Goal: Navigation & Orientation: Find specific page/section

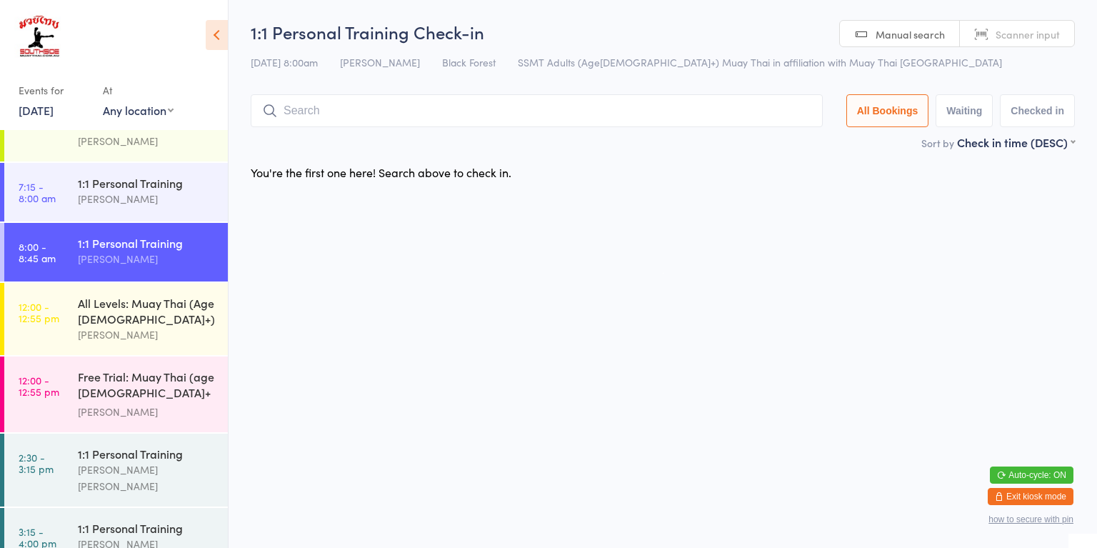
scroll to position [167, 0]
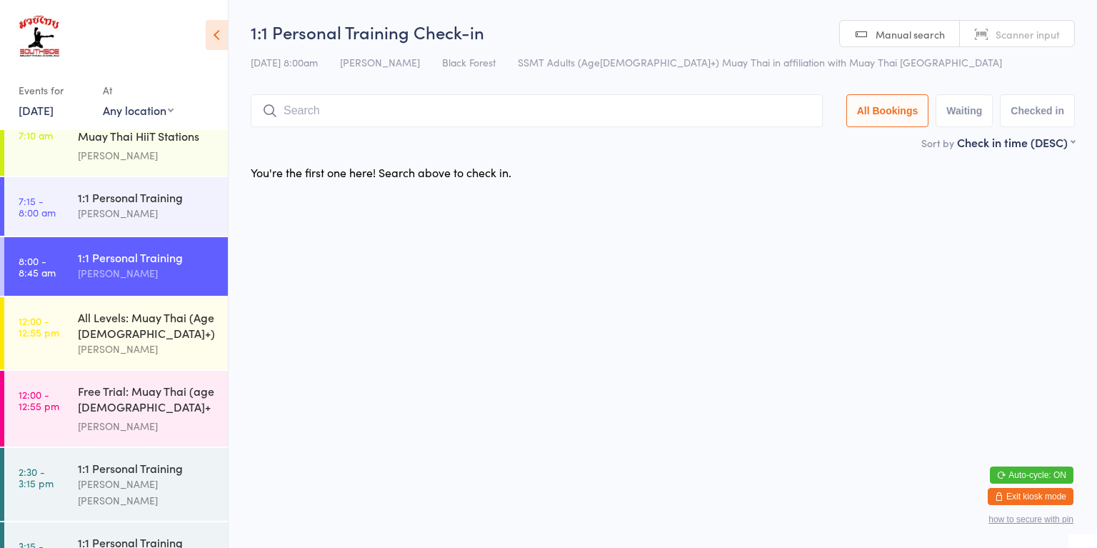
click at [162, 328] on div "All Levels: Muay Thai (Age [DEMOGRAPHIC_DATA]+)" at bounding box center [147, 324] width 138 height 31
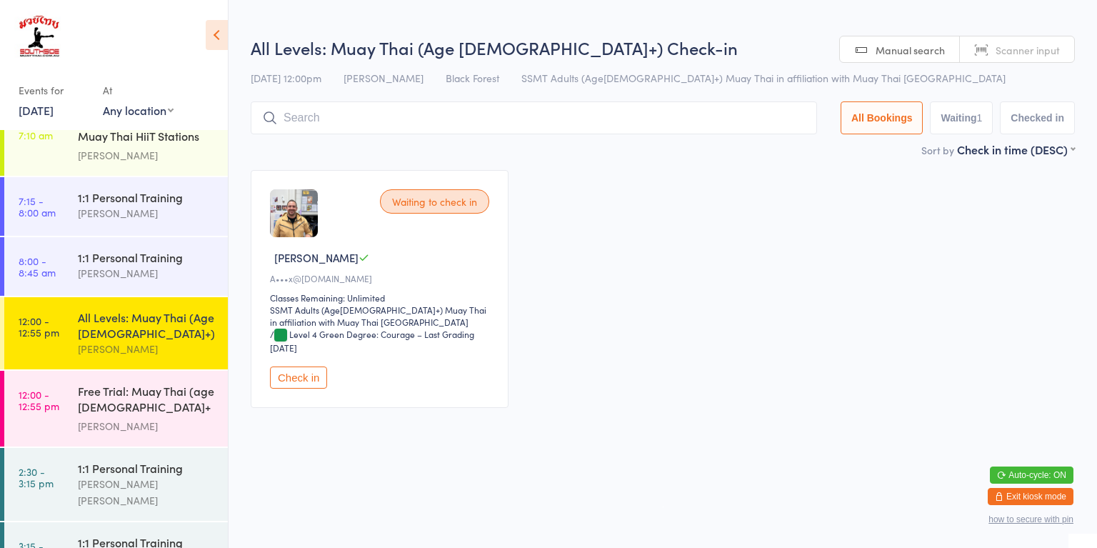
click at [188, 267] on div "[PERSON_NAME]" at bounding box center [147, 273] width 138 height 16
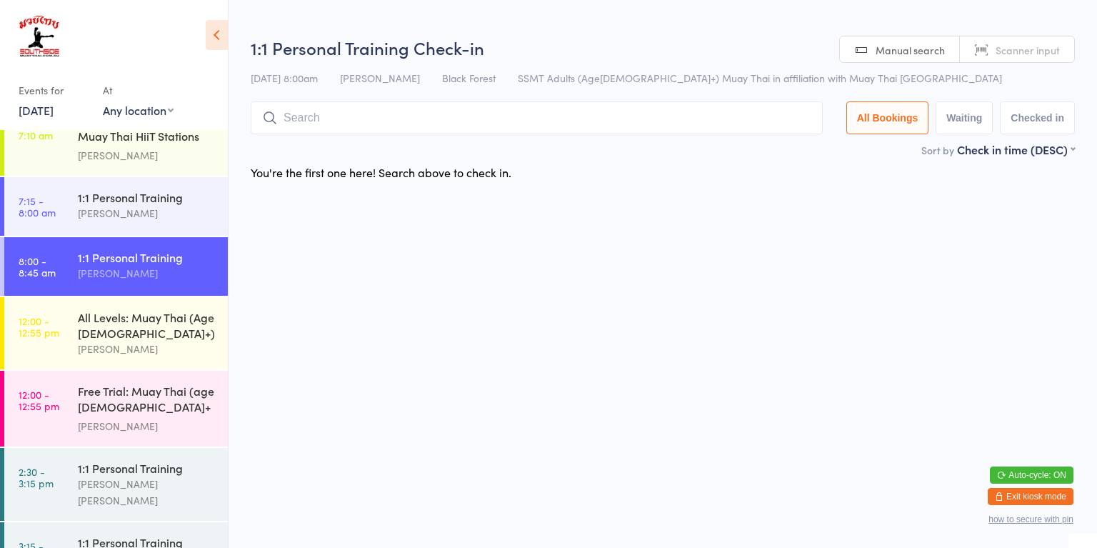
click at [186, 209] on div "[PERSON_NAME]" at bounding box center [147, 213] width 138 height 16
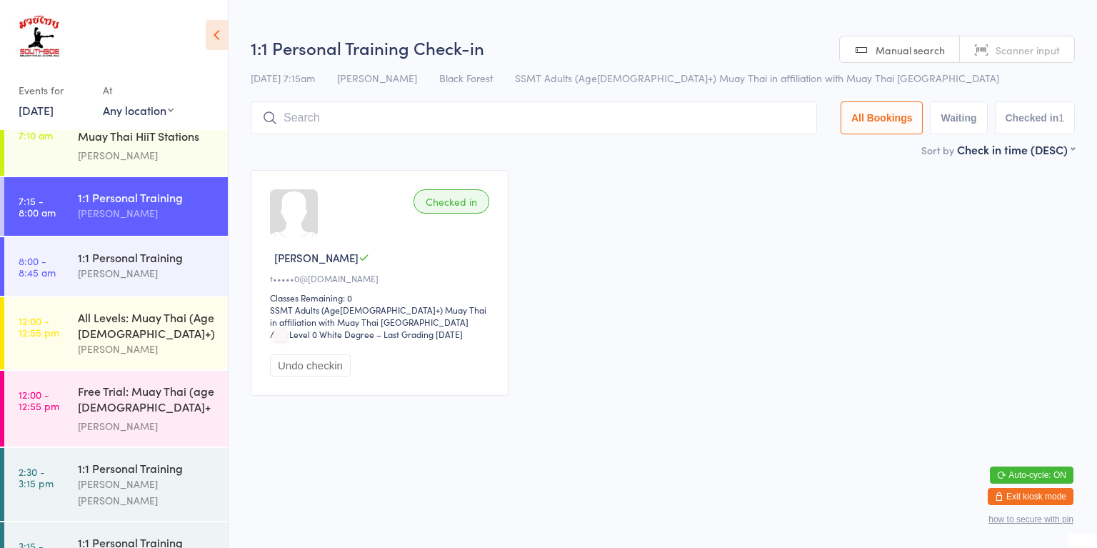
click at [192, 277] on div "[PERSON_NAME]" at bounding box center [147, 273] width 138 height 16
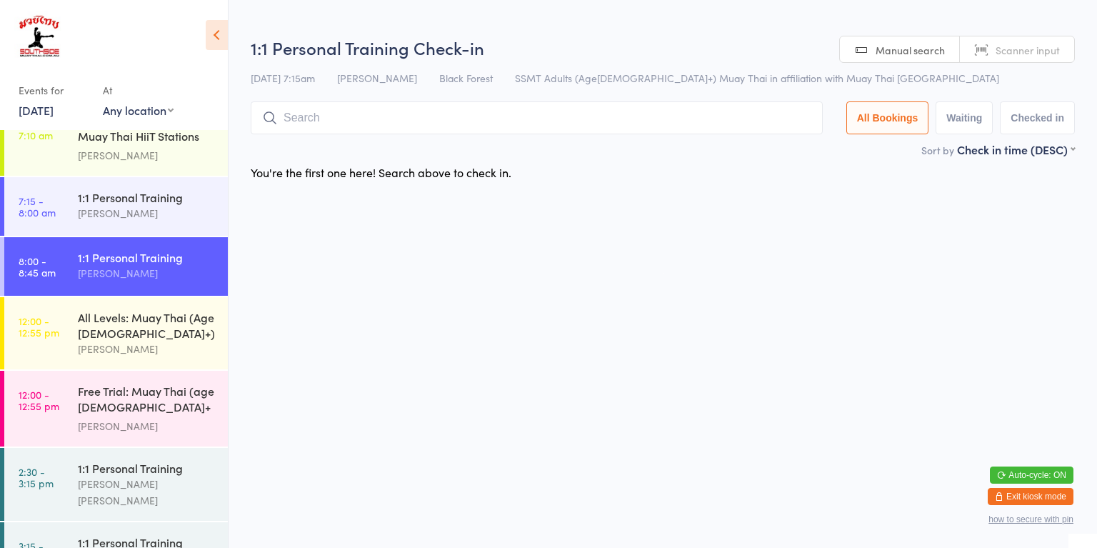
click at [194, 331] on div "All Levels: Muay Thai (Age [DEMOGRAPHIC_DATA]+)" at bounding box center [147, 324] width 138 height 31
